Goal: Information Seeking & Learning: Learn about a topic

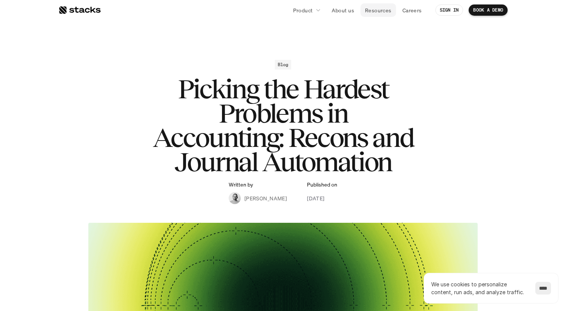
click at [381, 9] on p "Resources" at bounding box center [378, 10] width 27 height 8
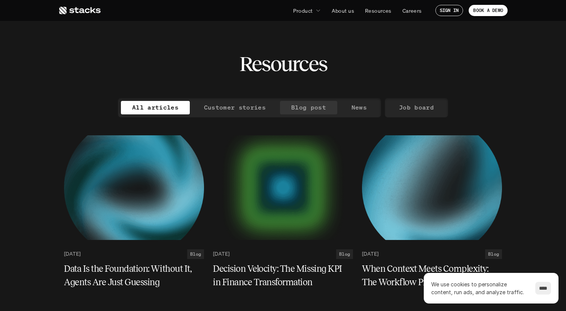
click at [296, 109] on p "Blog post" at bounding box center [308, 107] width 35 height 11
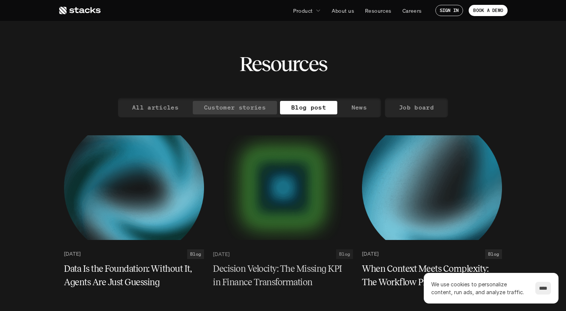
click at [234, 106] on p "Customer stories" at bounding box center [235, 107] width 62 height 11
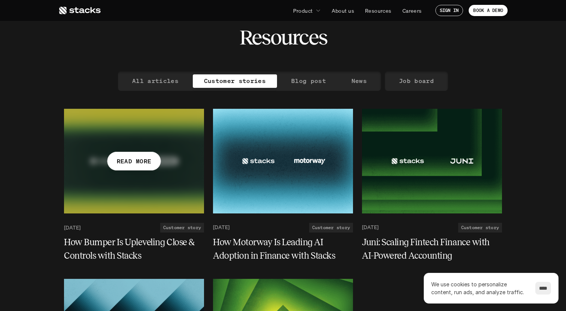
scroll to position [27, 0]
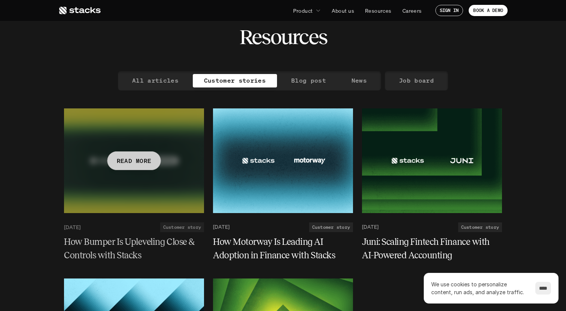
click at [119, 249] on h5 "How Bumper Is Upleveling Close & Controls with Stacks" at bounding box center [129, 248] width 131 height 27
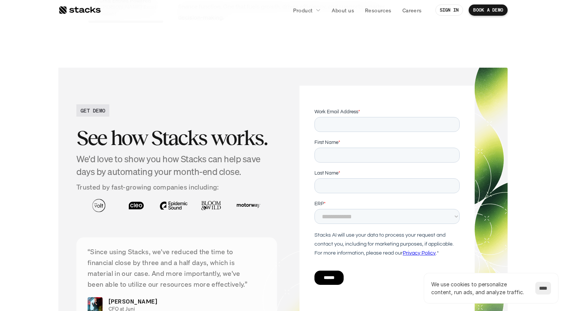
scroll to position [1784, 0]
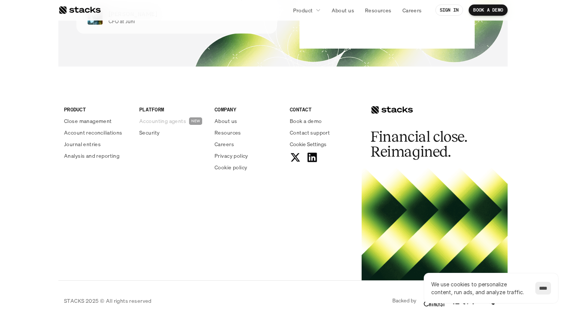
click at [168, 117] on p "Accounting agents" at bounding box center [162, 121] width 47 height 8
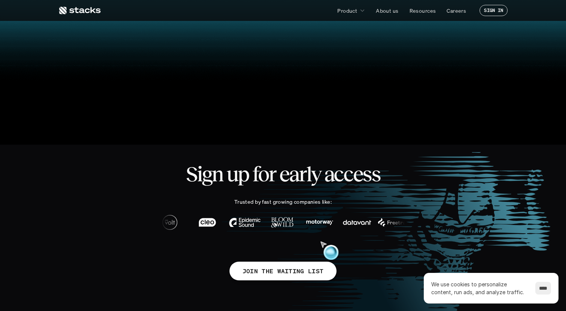
scroll to position [333, 0]
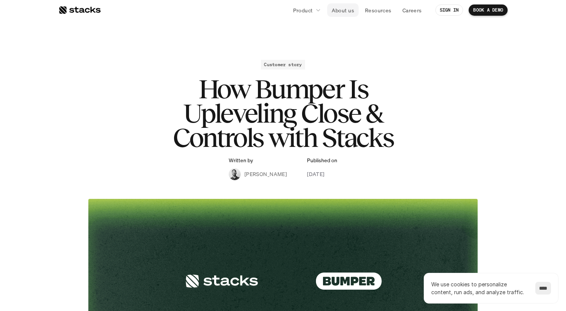
click at [348, 7] on p "About us" at bounding box center [343, 10] width 22 height 8
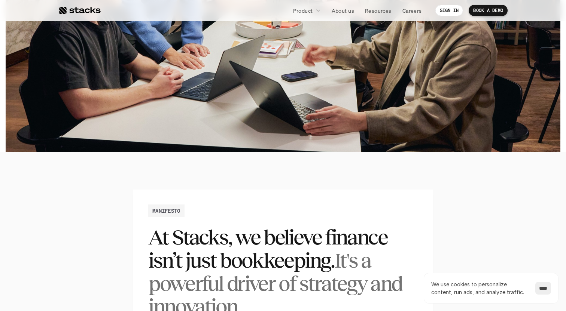
scroll to position [473, 0]
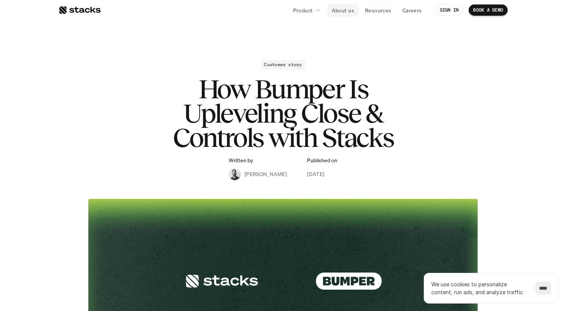
click at [347, 7] on p "About us" at bounding box center [343, 10] width 22 height 8
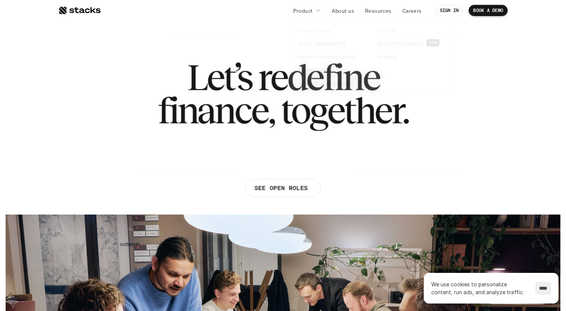
click at [316, 10] on icon at bounding box center [318, 10] width 6 height 6
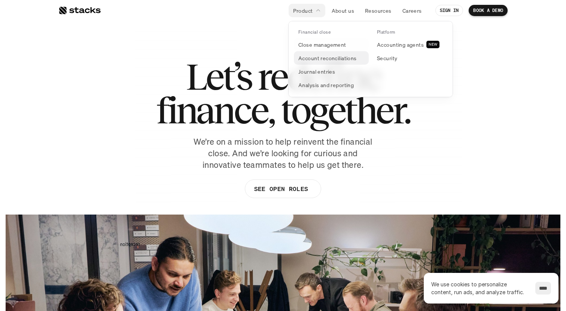
click at [324, 54] on link "Account reconciliations" at bounding box center [331, 57] width 75 height 13
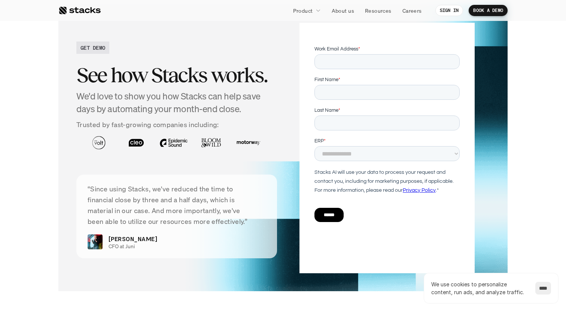
scroll to position [1863, 0]
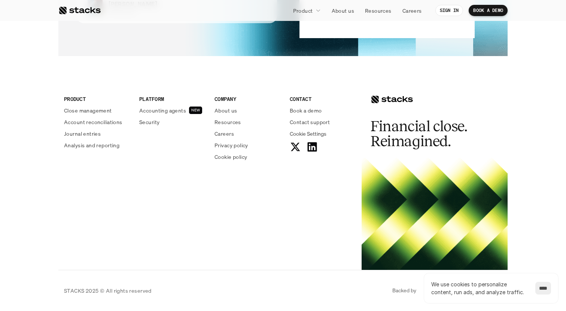
click at [88, 135] on p "Journal entries" at bounding box center [82, 134] width 37 height 8
